Goal: Information Seeking & Learning: Learn about a topic

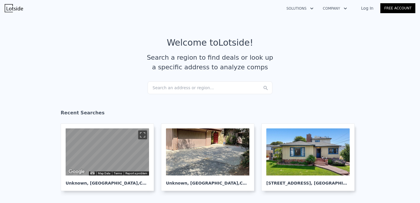
click at [195, 89] on div "Search an address or region..." at bounding box center [210, 87] width 125 height 13
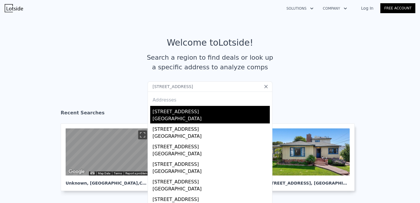
type input "5769 W 74th St, Los Angeles, CA 90045"
click at [192, 111] on div "[STREET_ADDRESS]" at bounding box center [211, 110] width 117 height 9
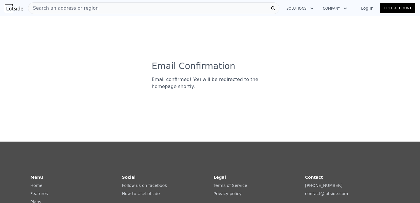
click at [15, 8] on img at bounding box center [14, 8] width 18 height 8
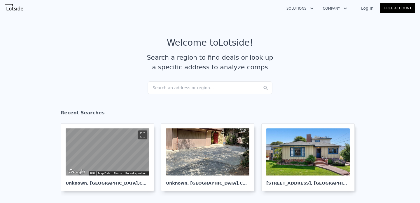
click at [369, 6] on link "Log In" at bounding box center [367, 8] width 26 height 6
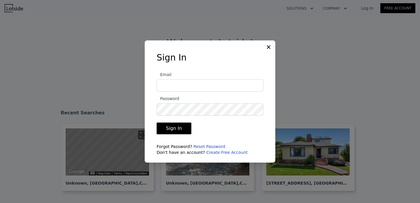
click at [212, 87] on input "Email" at bounding box center [210, 85] width 107 height 12
type input "[EMAIL_ADDRESS][DOMAIN_NAME]"
click at [199, 86] on input "[EMAIL_ADDRESS][DOMAIN_NAME]" at bounding box center [210, 85] width 107 height 12
click at [271, 47] on icon at bounding box center [269, 47] width 6 height 6
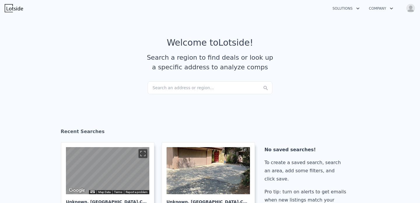
checkbox input "true"
click at [409, 9] on img "button" at bounding box center [410, 8] width 9 height 9
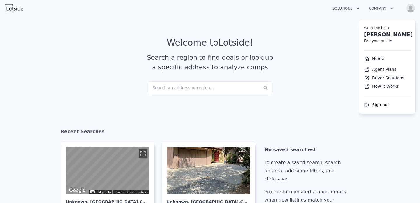
click at [409, 9] on img "button" at bounding box center [410, 8] width 9 height 9
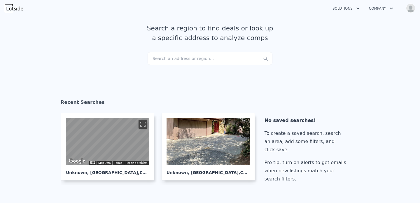
scroll to position [30, 0]
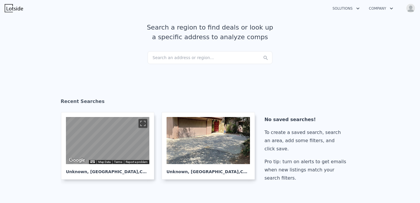
click at [180, 66] on section "Welcome to Lotside ! Search a region to find deals or look up a specific addres…" at bounding box center [210, 29] width 420 height 90
click at [180, 61] on div "Search an address or region..." at bounding box center [210, 57] width 125 height 13
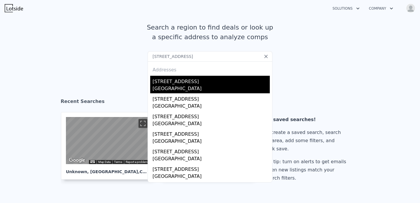
type input "5723 West 74th St, Los Angeles, CA 90045"
click at [173, 82] on div "5723 W 74th St" at bounding box center [211, 80] width 117 height 9
